Goal: Information Seeking & Learning: Learn about a topic

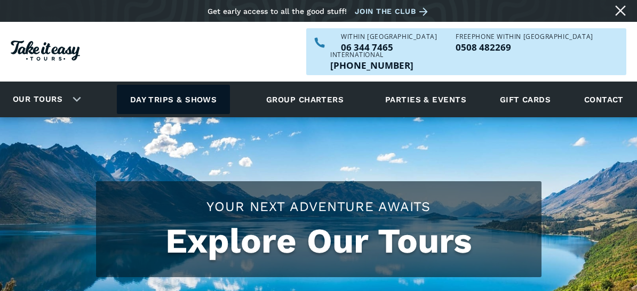
drag, startPoint x: 0, startPoint y: 0, endPoint x: 186, endPoint y: 82, distance: 203.2
click at [186, 85] on link "Day trips & shows" at bounding box center [174, 99] width 114 height 29
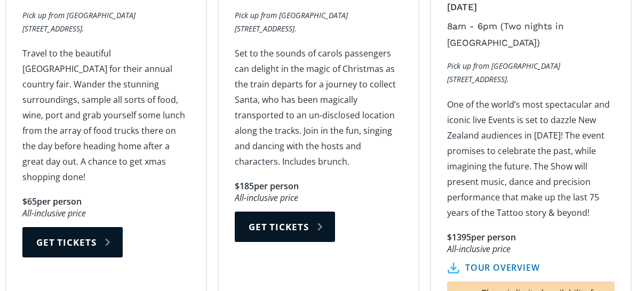
scroll to position [1973, 0]
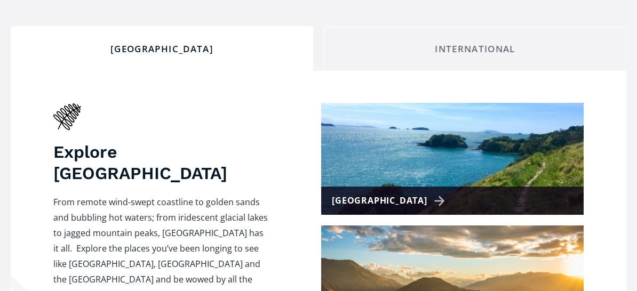
scroll to position [427, 0]
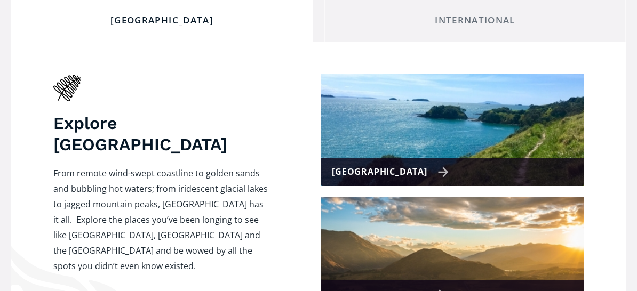
click at [422, 164] on div "[GEOGRAPHIC_DATA]" at bounding box center [390, 171] width 117 height 15
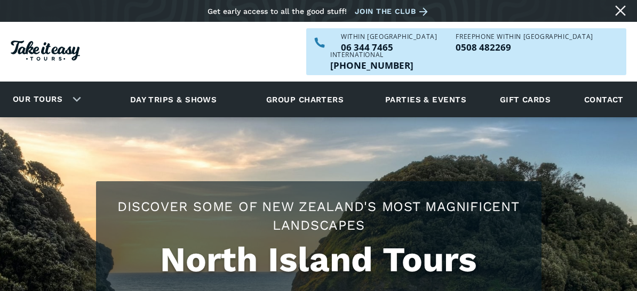
checkbox input "true"
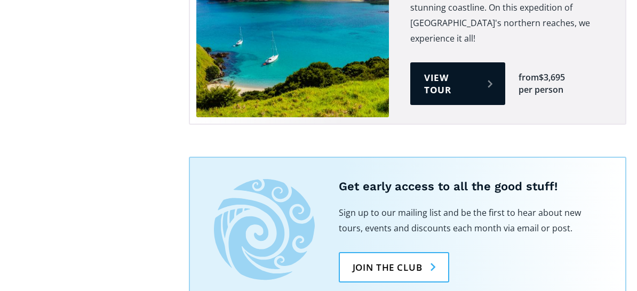
scroll to position [2133, 0]
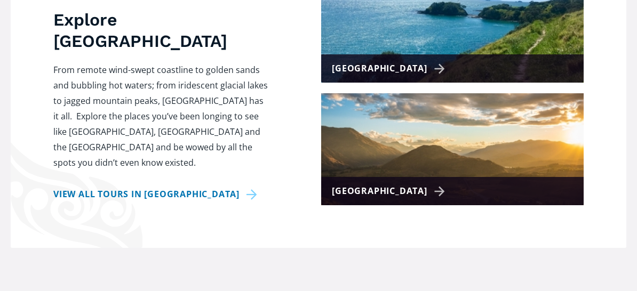
scroll to position [533, 0]
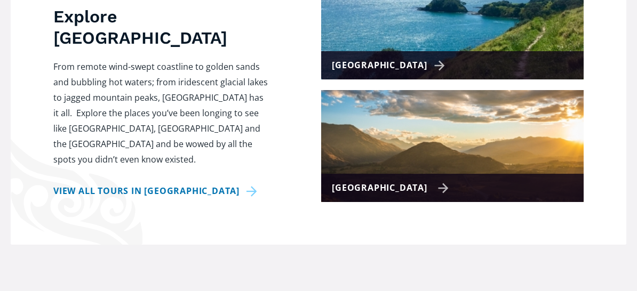
click at [419, 180] on div "[GEOGRAPHIC_DATA]" at bounding box center [390, 187] width 117 height 15
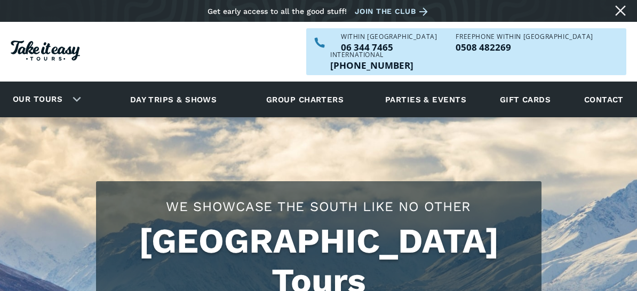
checkbox input "true"
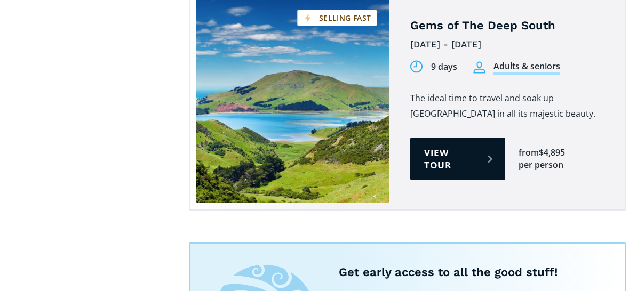
scroll to position [1280, 0]
